Goal: Task Accomplishment & Management: Use online tool/utility

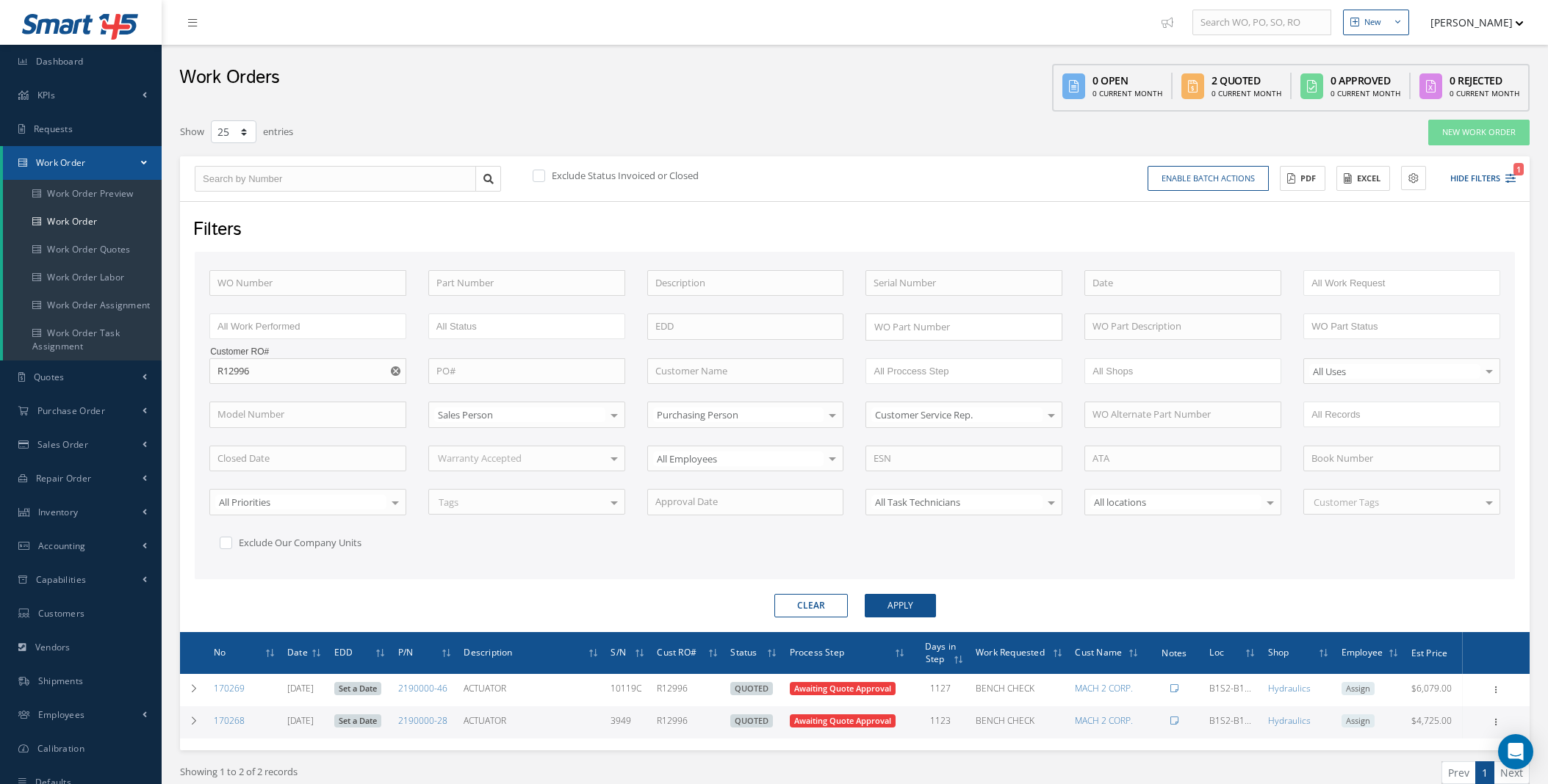
select select "25"
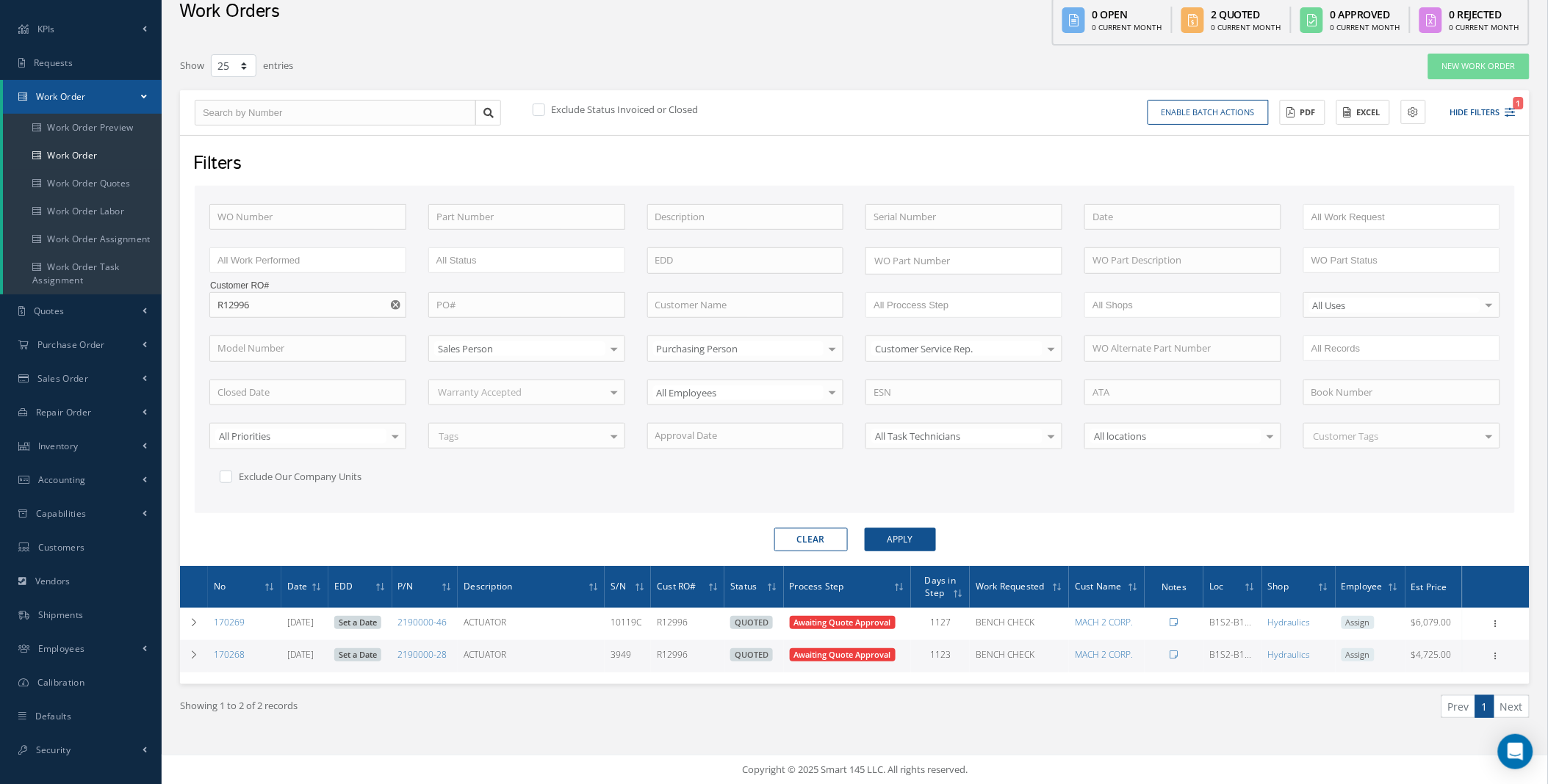
click at [394, 302] on icon "Reset" at bounding box center [396, 305] width 10 height 10
click at [283, 225] on input "text" at bounding box center [307, 217] width 197 height 26
type input "1"
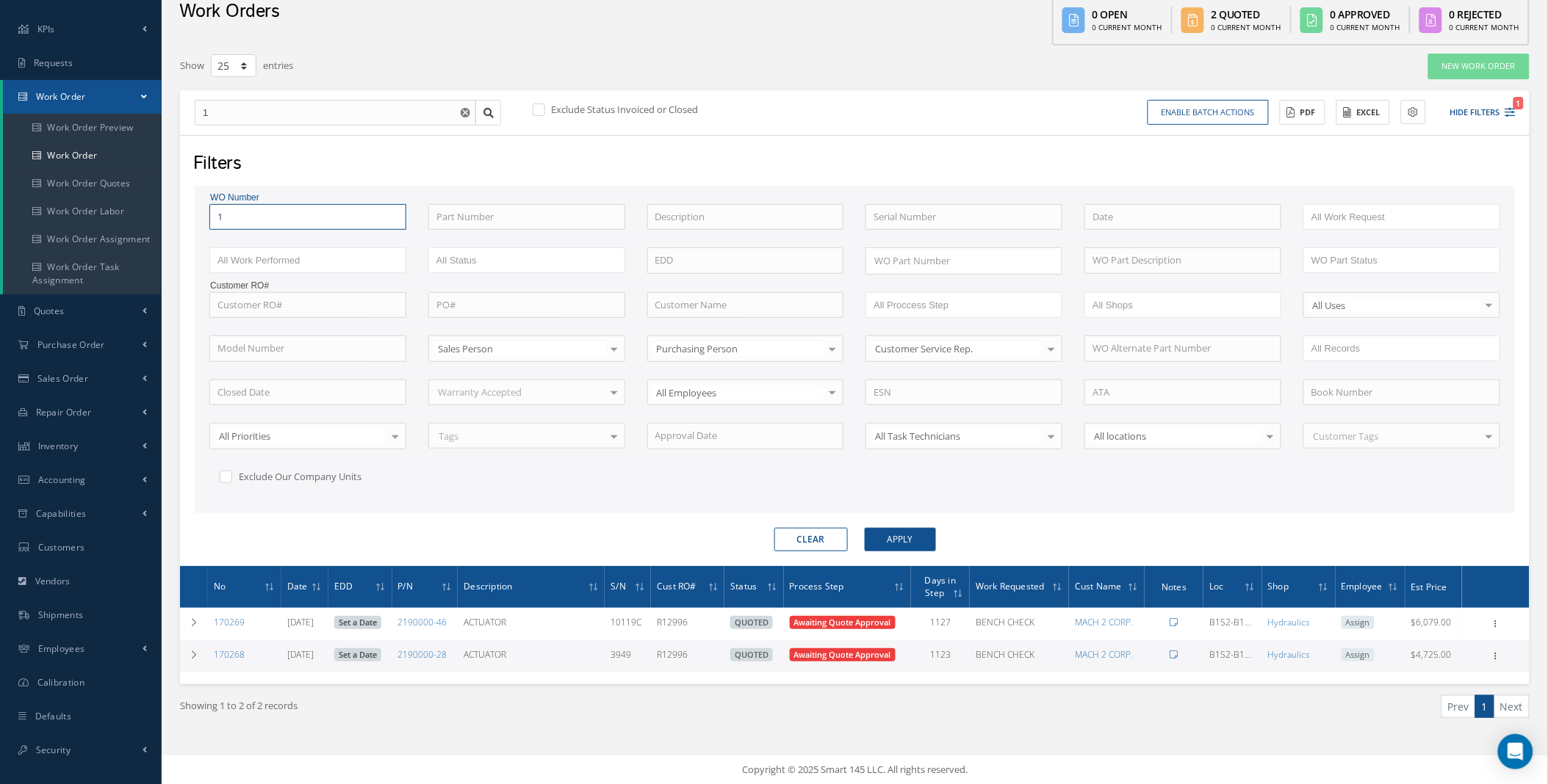
type input "17"
type input "176"
type input "1769"
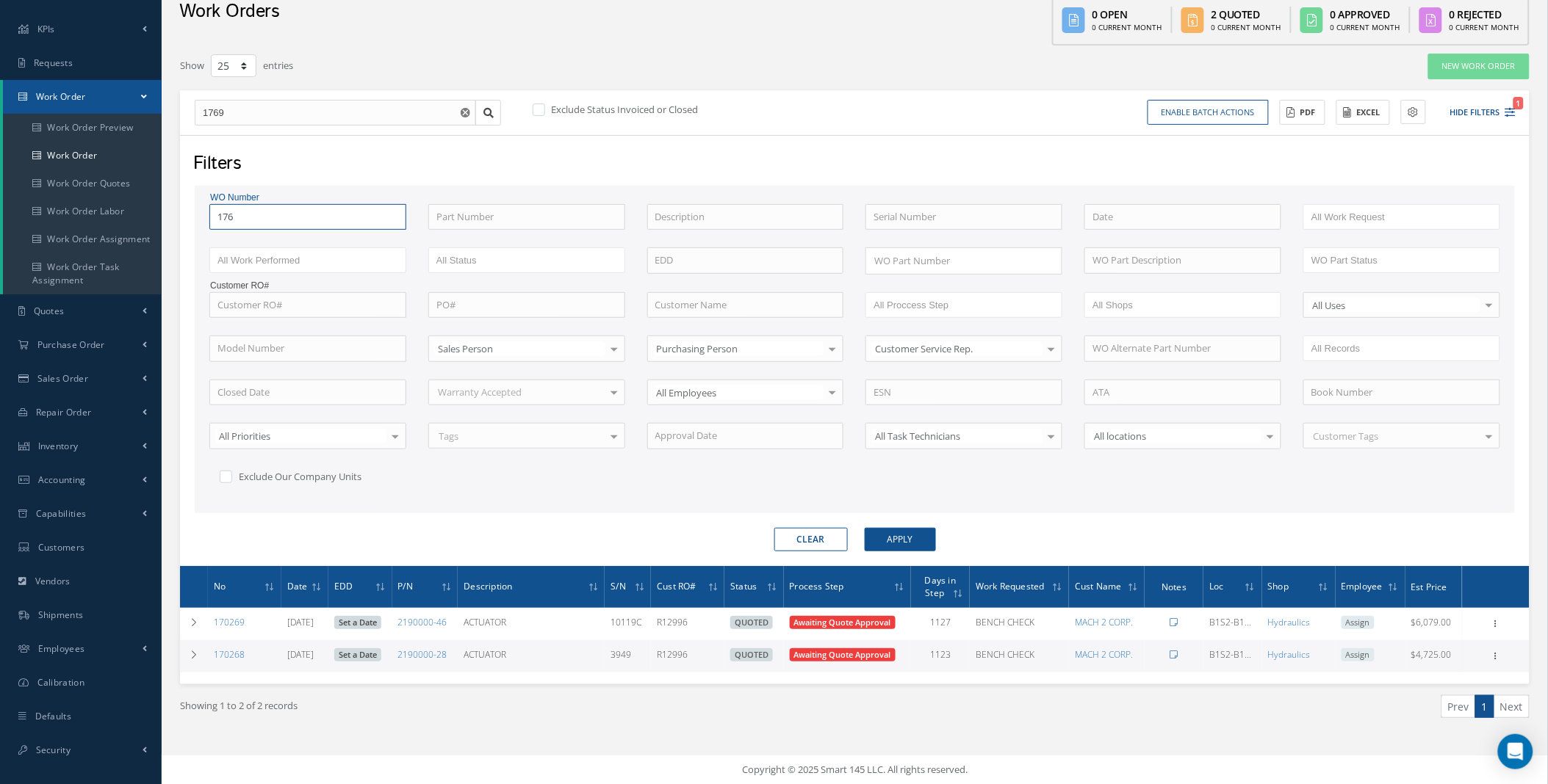
type input "1769"
type input "17696"
type input "176960"
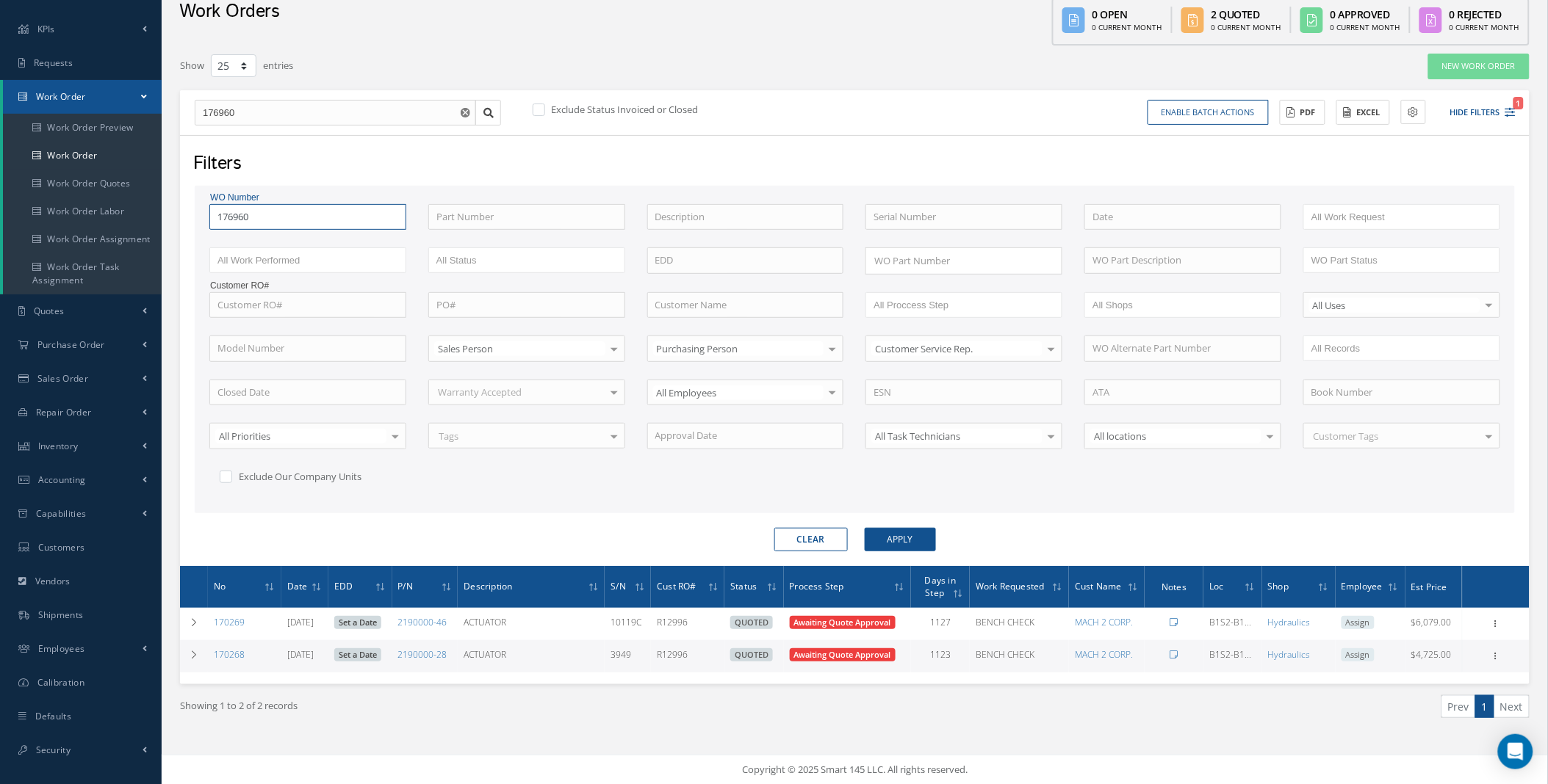
click at [865, 528] on button "Apply" at bounding box center [900, 540] width 72 height 24
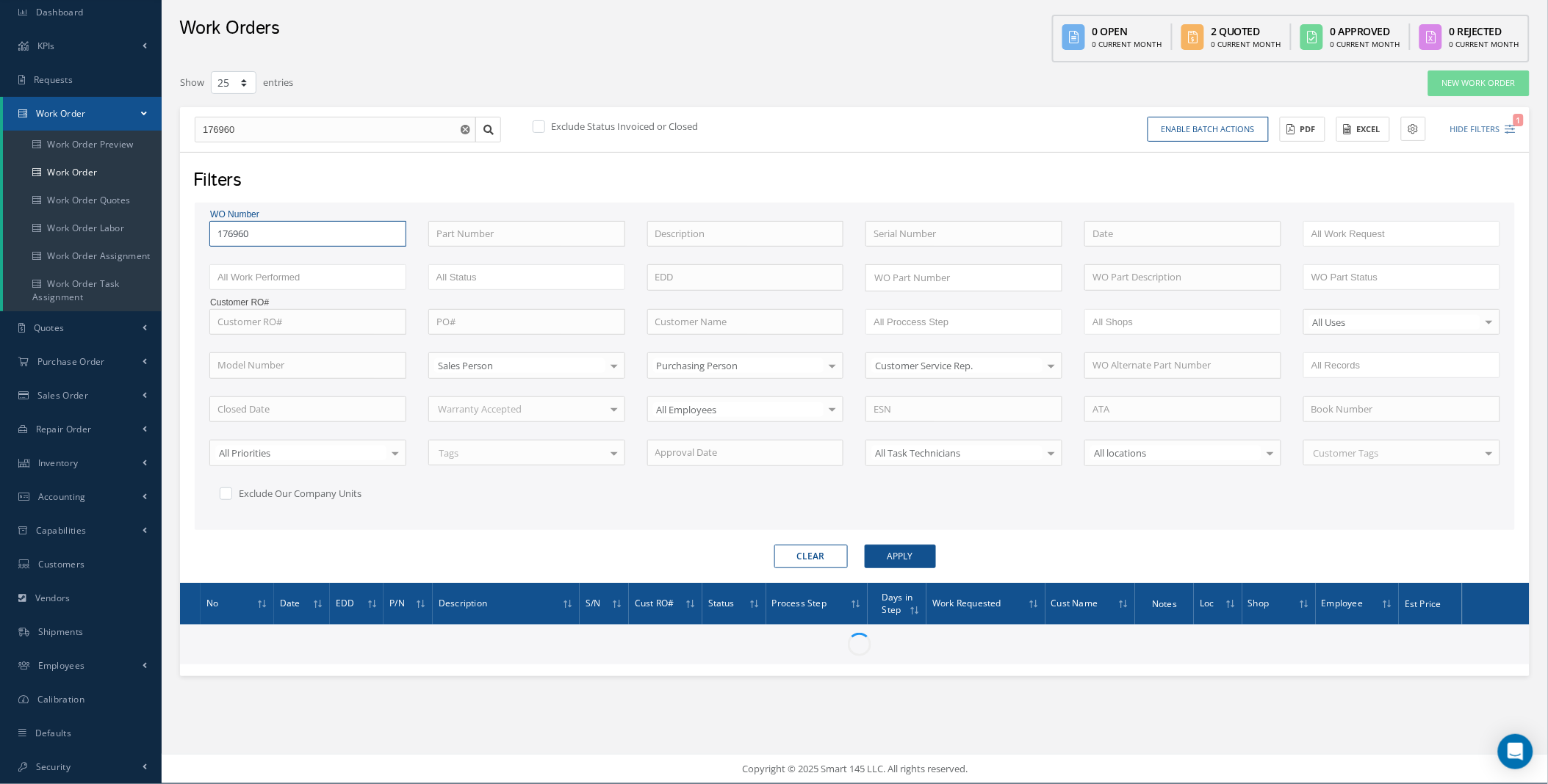
scroll to position [48, 0]
